Goal: Information Seeking & Learning: Find specific page/section

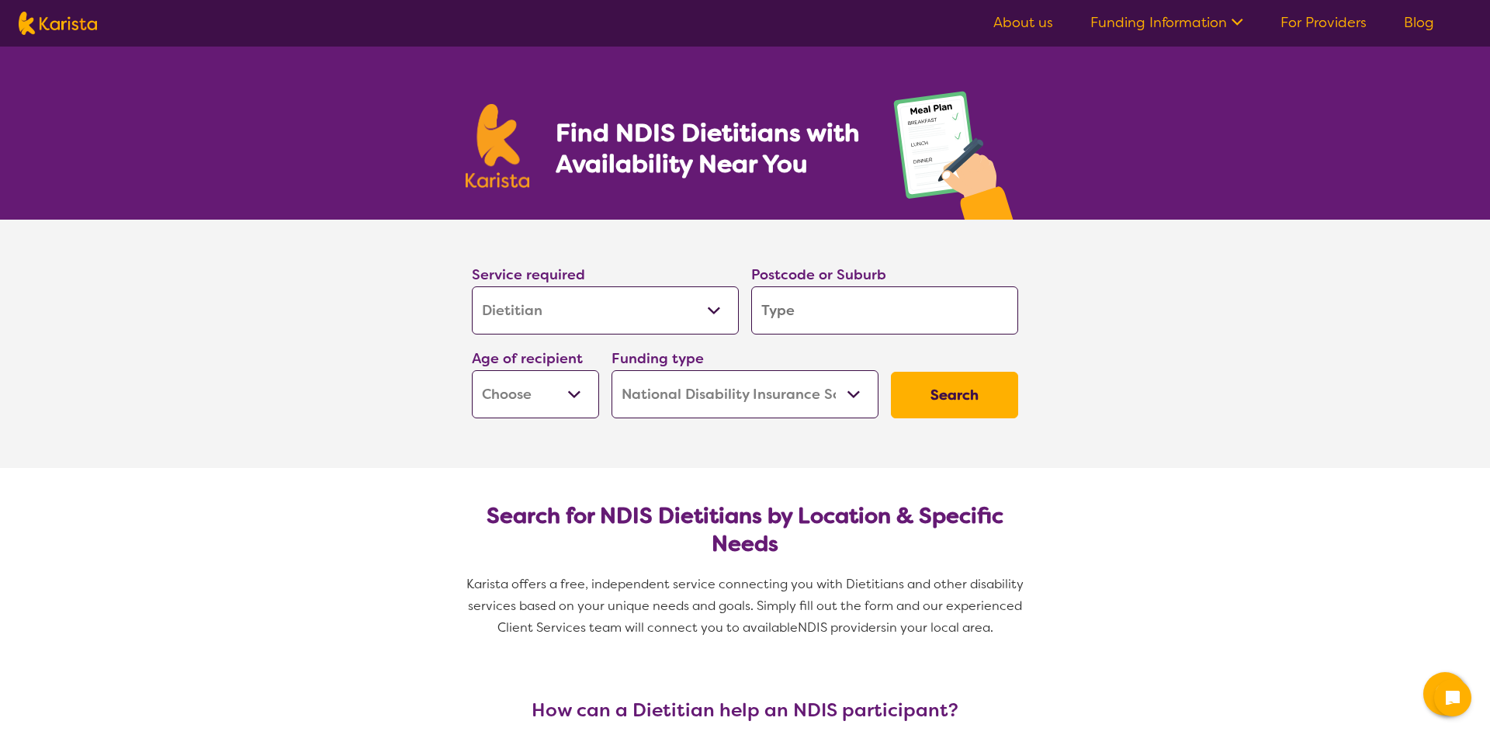
select select "Dietitian"
select select "NDIS"
select select "Dietitian"
select select "NDIS"
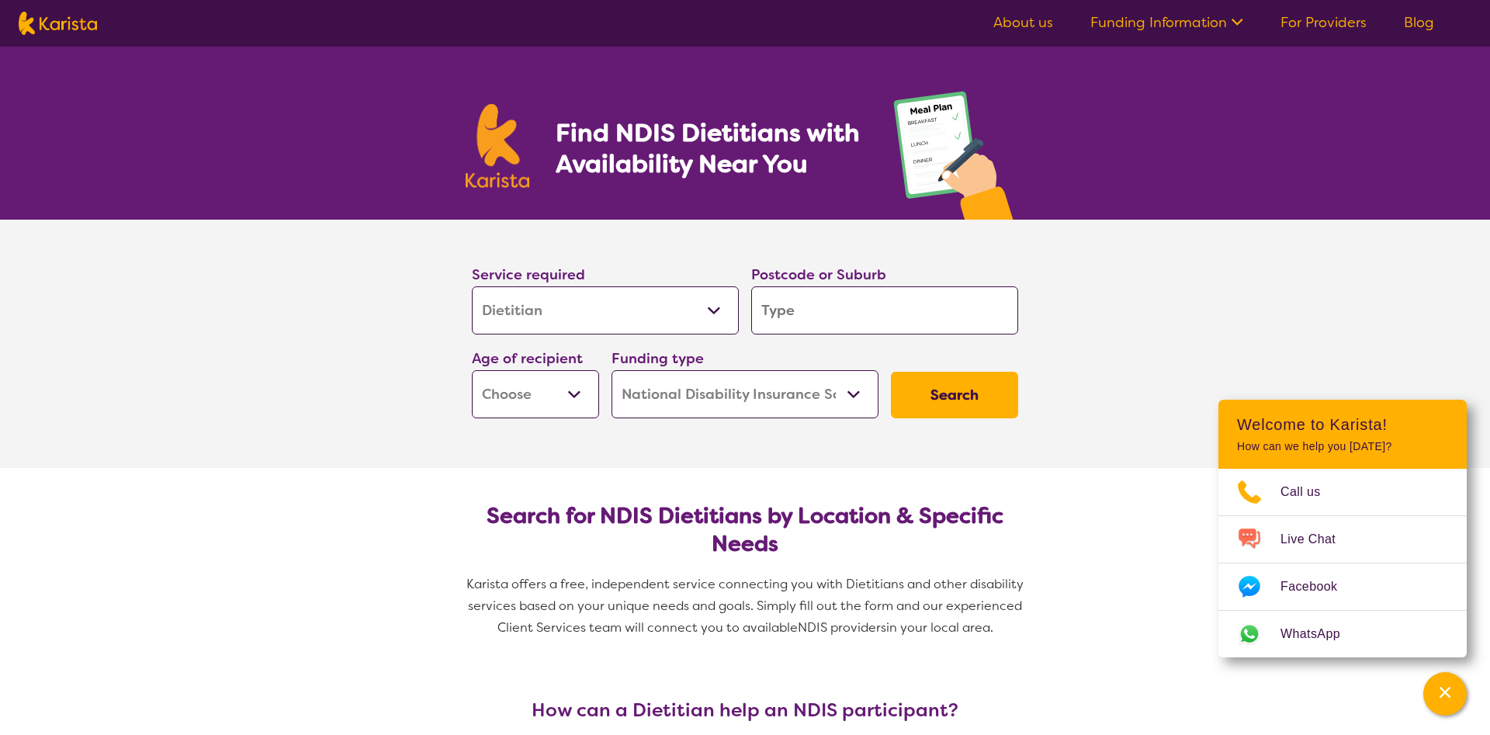
click at [795, 307] on input "search" at bounding box center [884, 310] width 267 height 48
type input "3"
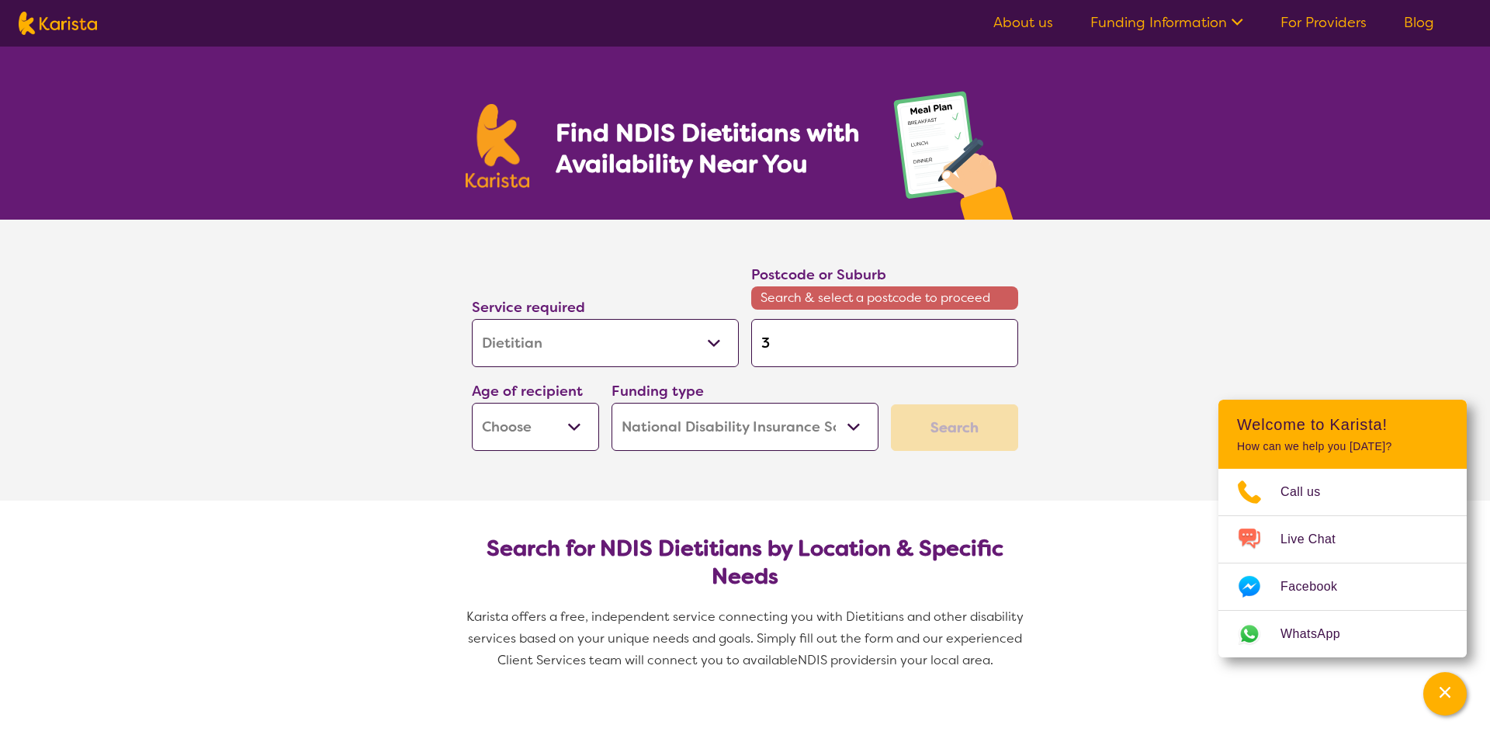
type input "31"
type input "312"
type input "3122"
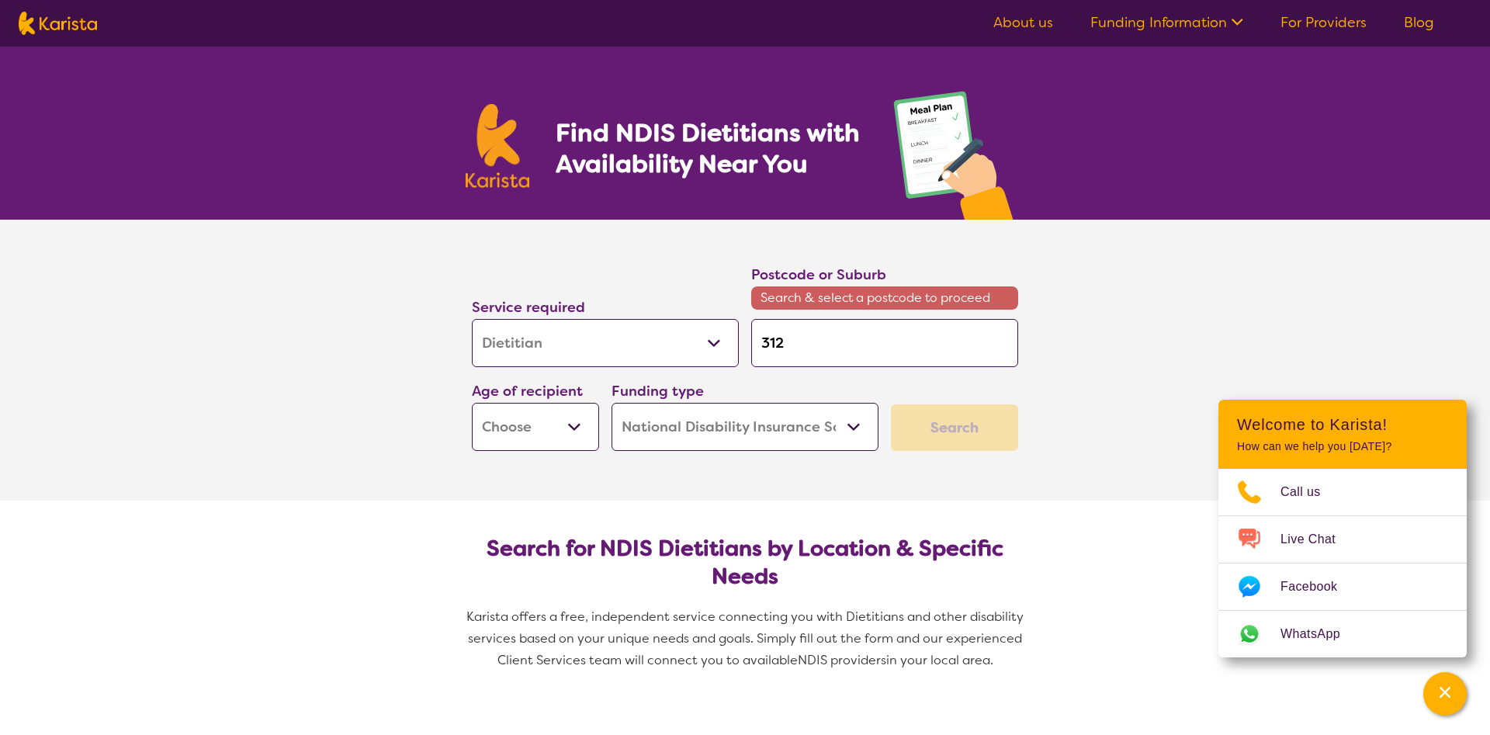
type input "3122"
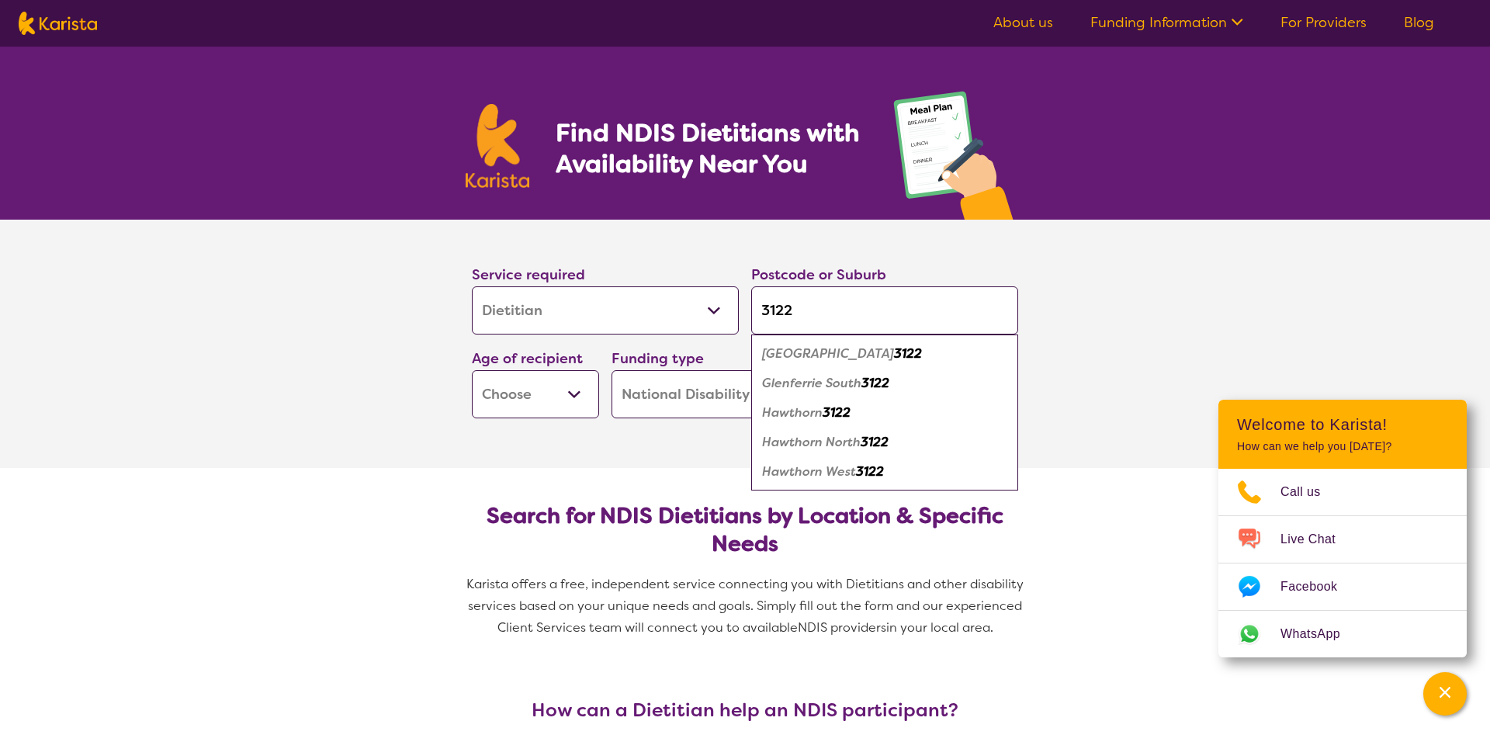
type input "3122"
click at [472, 370] on select "Early Childhood - 0 to 9 Child - 10 to 11 Adolescent - 12 to 17 Adult - 18 to 6…" at bounding box center [535, 394] width 127 height 48
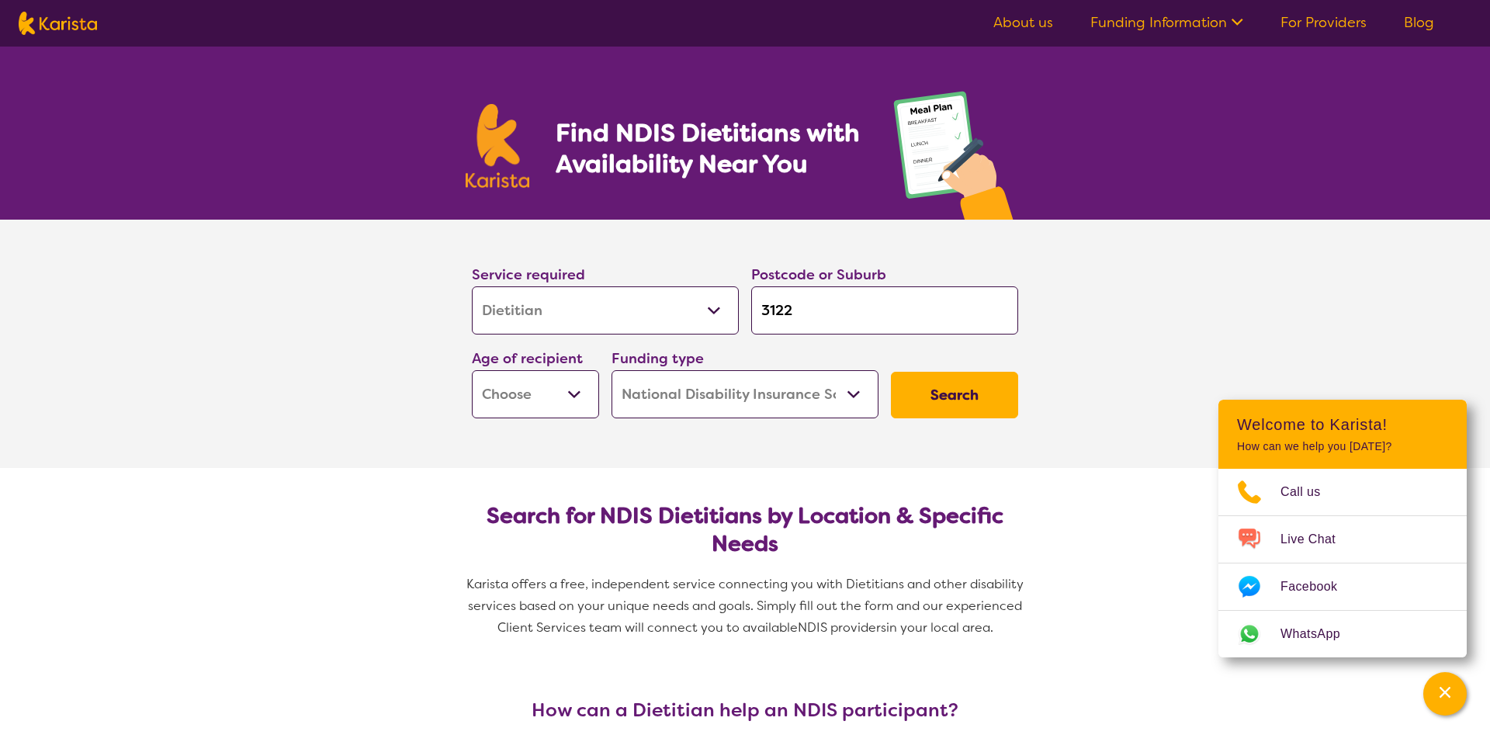
select select "CH"
click option "Child - 10 to 11" at bounding box center [0, 0] width 0 height 0
select select "CH"
click at [951, 388] on button "Search" at bounding box center [954, 395] width 127 height 47
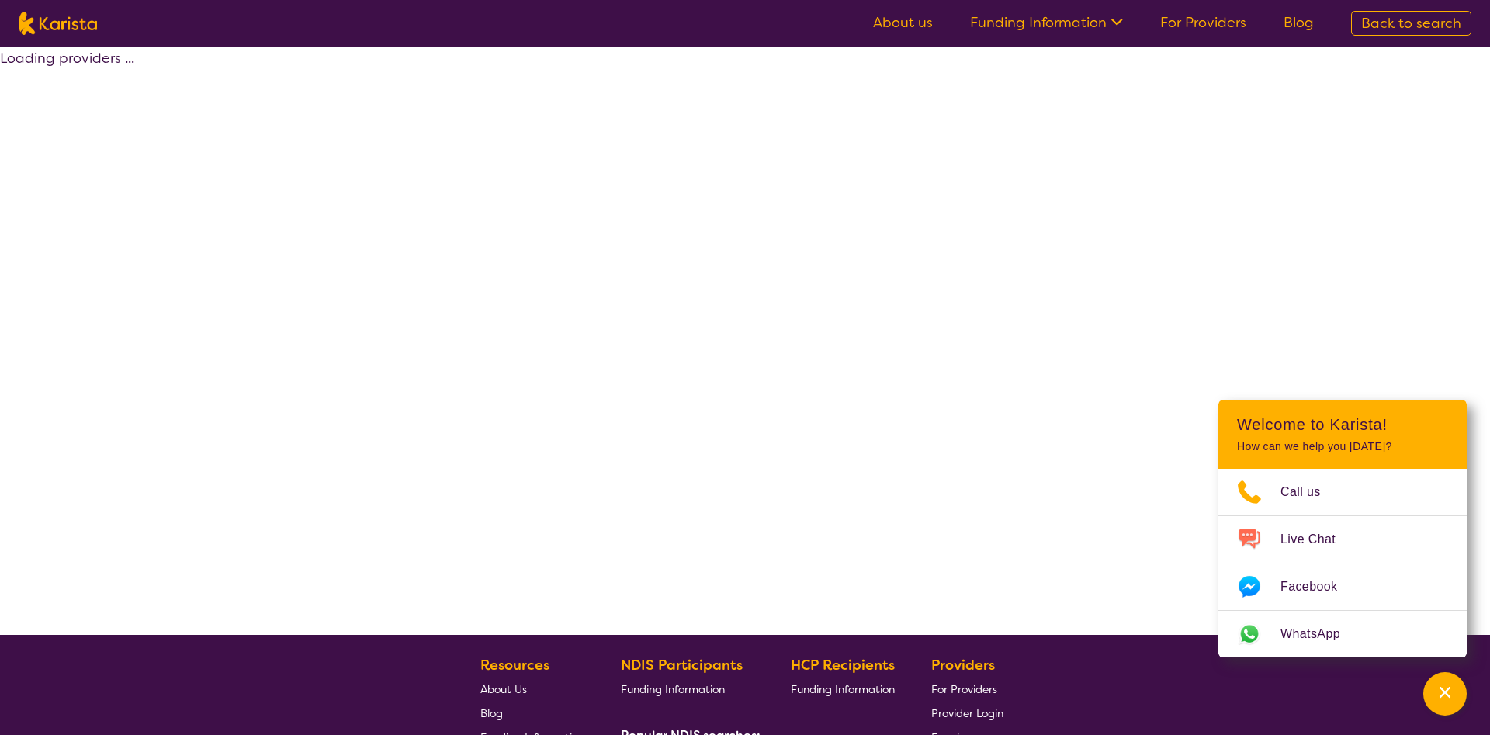
select select "by_score"
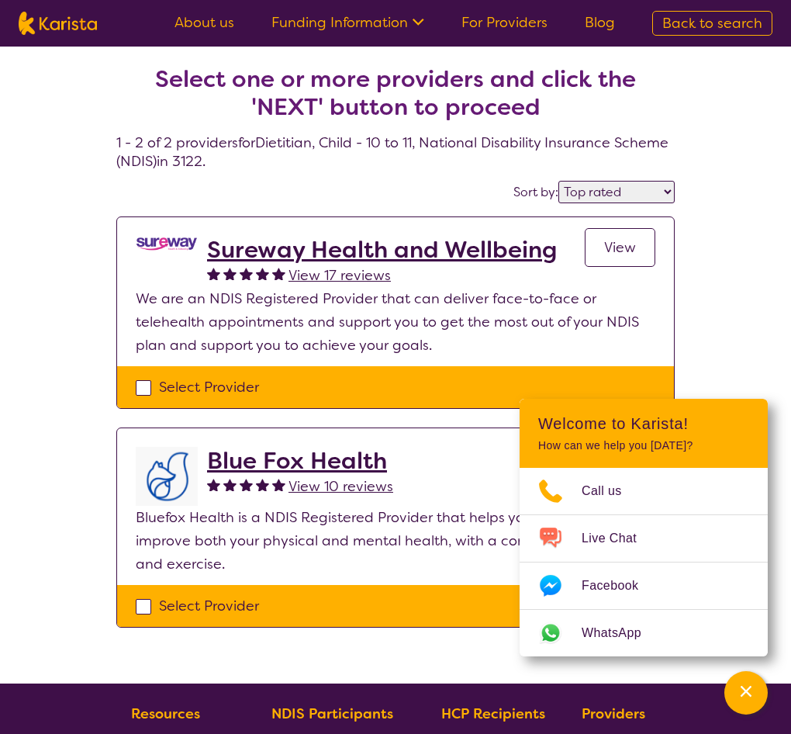
click at [95, 134] on div "Select one or more providers and click the 'NEXT' button to proceed 1 - 2 of 2 …" at bounding box center [395, 365] width 791 height 637
